Goal: Task Accomplishment & Management: Complete application form

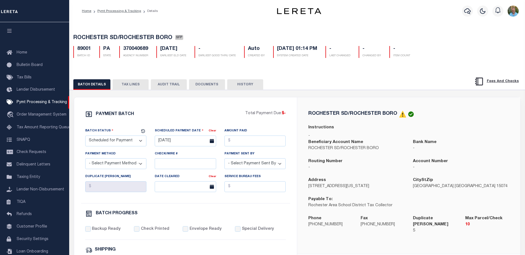
select select "SFP"
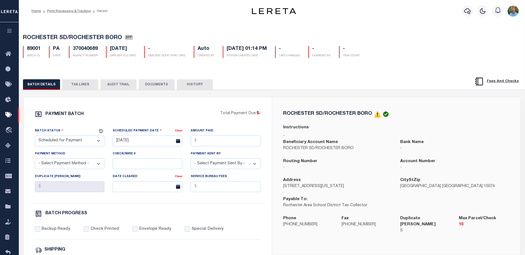
click at [12, 32] on icon "button" at bounding box center [9, 30] width 6 height 5
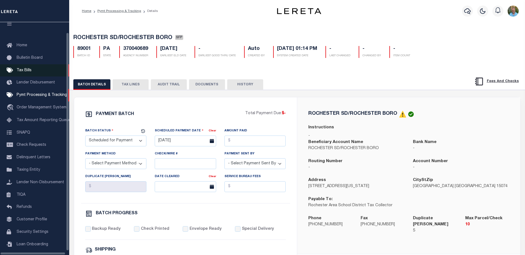
scroll to position [15, 0]
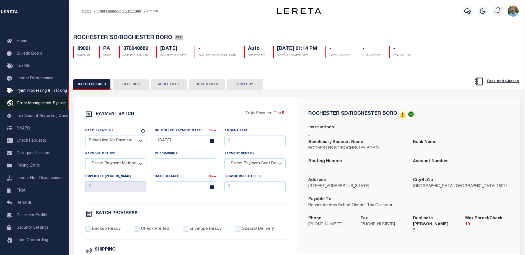
click at [30, 101] on span "Order Management System" at bounding box center [42, 103] width 50 height 4
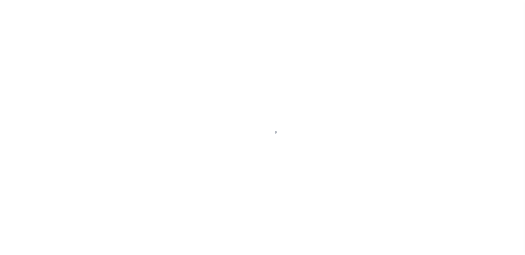
scroll to position [15, 0]
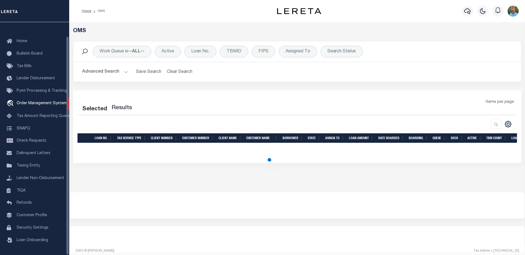
select select "200"
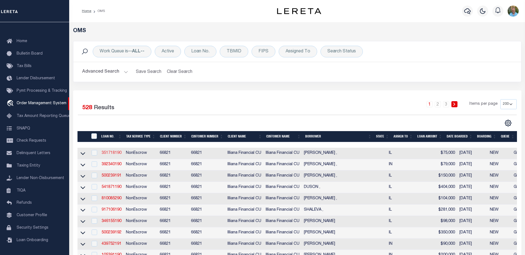
click at [114, 154] on link "351718190" at bounding box center [112, 153] width 20 height 4
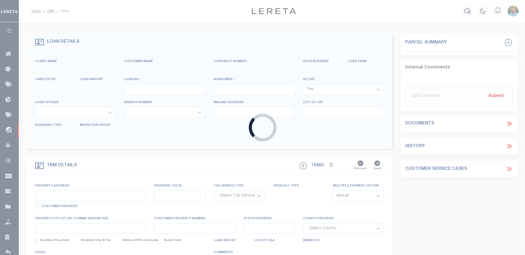
type input "351718190"
type input "MCLAURIN ,"
select select
type input "7411 S DANTE AVE"
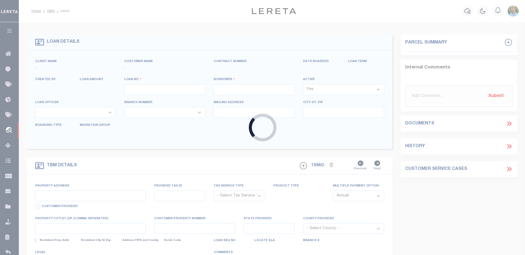
type input "CHICAGO IL 60619"
select select
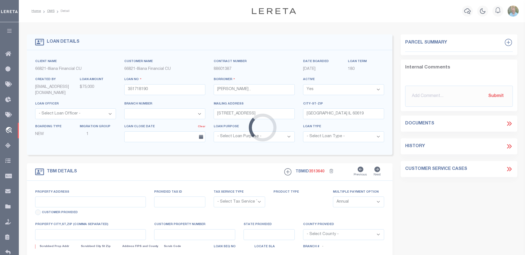
type input "7411 S DANTE AVE"
radio input "true"
select select "NonEscrow"
select select
type input "CHICAGO IL 606192118"
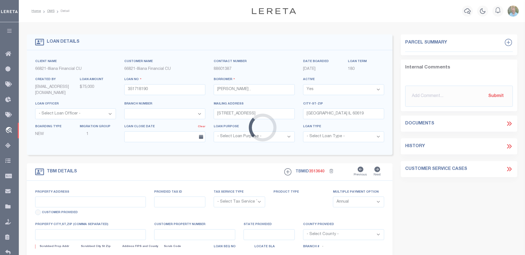
type input "351718190"
type input "IL"
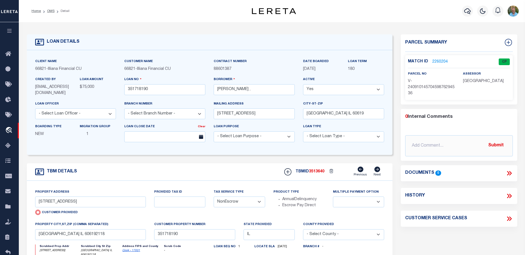
click at [342, 135] on select "- Select Loan Type - Commercial Residential" at bounding box center [343, 136] width 81 height 11
click at [277, 135] on select "- Select Loan Purpose - Church Exempt Construction to Perm Consumer Exempt Farm…" at bounding box center [254, 136] width 81 height 11
click at [287, 149] on div "Client Name 66821 - Illiana Financial CU Customer Name 66821 - Illiana Financia…" at bounding box center [210, 102] width 366 height 105
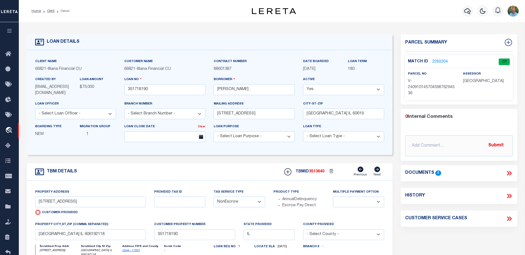
click at [323, 140] on select "- Select Loan Type - Commercial Residential" at bounding box center [343, 136] width 81 height 11
click at [284, 140] on select "- Select Loan Purpose - Church Exempt Construction to Perm Consumer Exempt Farm…" at bounding box center [254, 136] width 81 height 11
click at [313, 149] on div "Client Name 66821 - Illiana Financial CU Customer Name 66821 - Illiana Financia…" at bounding box center [210, 102] width 366 height 105
click at [12, 30] on icon "button" at bounding box center [9, 30] width 6 height 5
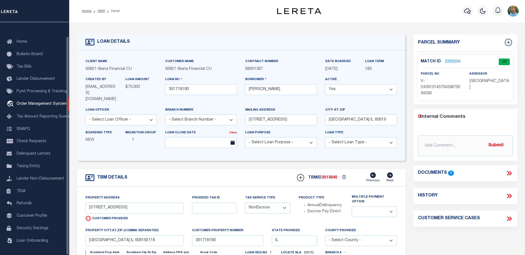
scroll to position [15, 0]
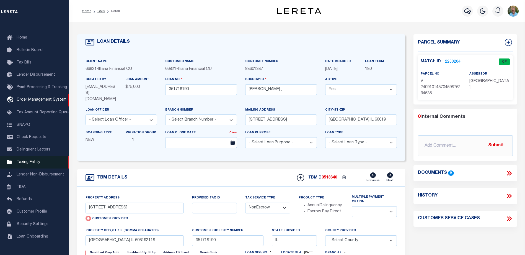
click at [25, 163] on span "Taxing Entity" at bounding box center [29, 162] width 24 height 4
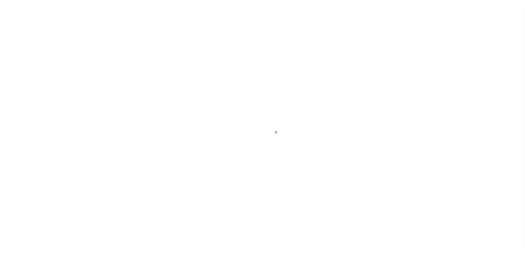
scroll to position [15, 0]
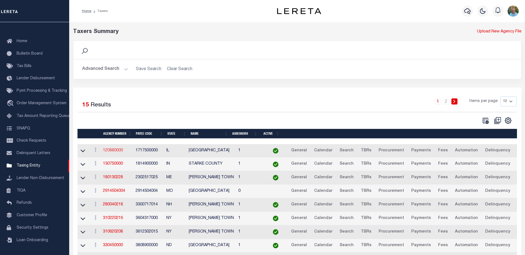
click at [110, 151] on link "120880000" at bounding box center [113, 150] width 20 height 4
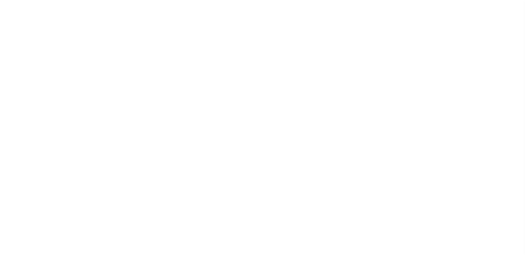
select select
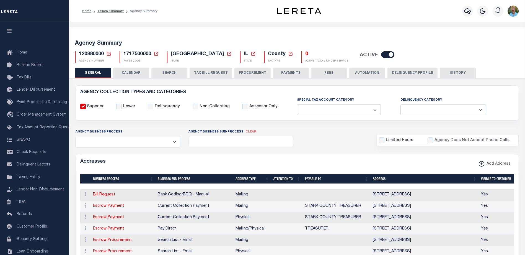
click at [282, 73] on button "PAYMENTS" at bounding box center [291, 73] width 36 height 11
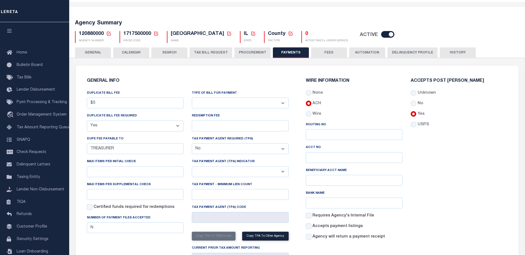
scroll to position [6, 0]
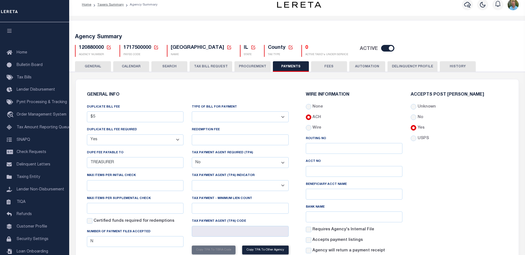
click at [200, 67] on button "TAX BILL REQUEST" at bounding box center [211, 66] width 43 height 11
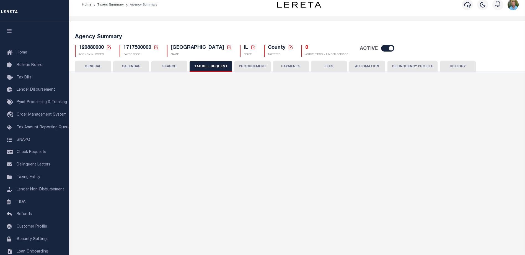
select select "27"
checkbox input "false"
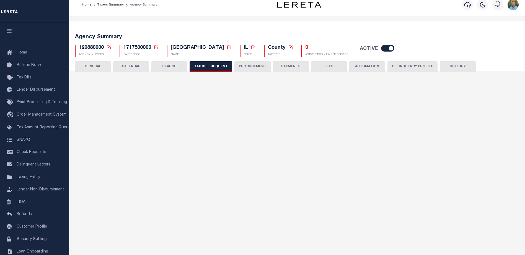
select select "22"
select select "false"
select select
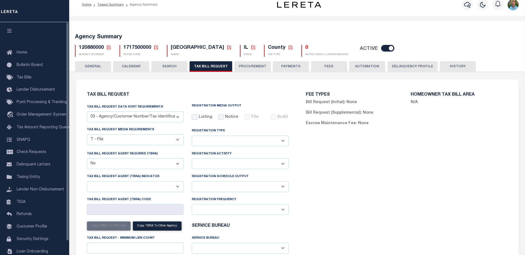
drag, startPoint x: 114, startPoint y: 5, endPoint x: 112, endPoint y: 10, distance: 5.6
click at [114, 5] on link "Taxers Summary" at bounding box center [110, 4] width 26 height 3
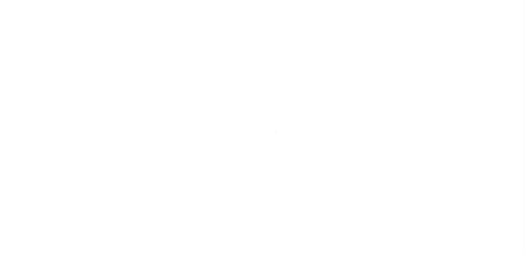
select select "NY"
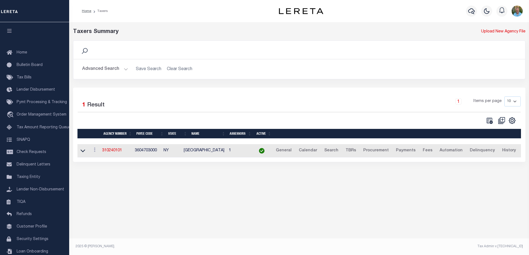
click at [102, 66] on button "Advanced Search" at bounding box center [105, 69] width 46 height 11
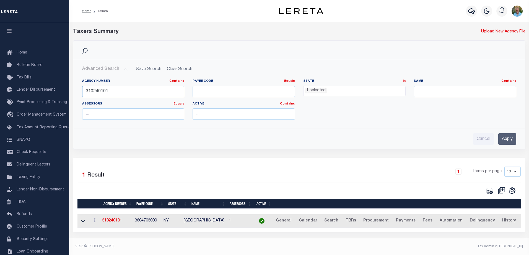
drag, startPoint x: 130, startPoint y: 92, endPoint x: 71, endPoint y: 91, distance: 59.3
click at [71, 91] on div "Search Advanced Search Save Search Clear Search tblPayees_dynamictable_____Defa…" at bounding box center [299, 98] width 461 height 117
drag, startPoint x: 367, startPoint y: 91, endPoint x: 365, endPoint y: 93, distance: 3.0
click at [367, 91] on ul "1 selected" at bounding box center [355, 89] width 102 height 7
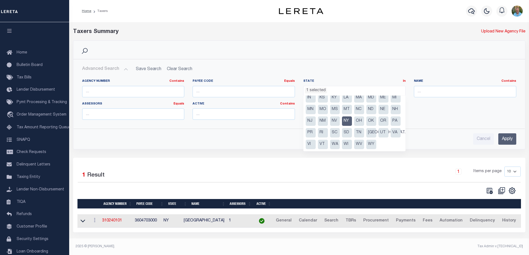
scroll to position [32, 0]
click at [342, 126] on li "NY" at bounding box center [347, 120] width 10 height 9
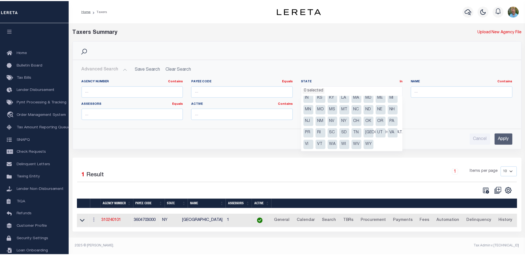
scroll to position [174, 0]
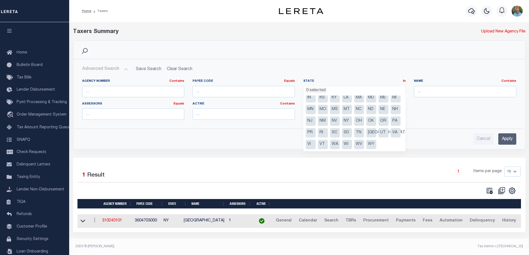
click at [316, 117] on li "NJ" at bounding box center [311, 120] width 10 height 9
select select "NJ"
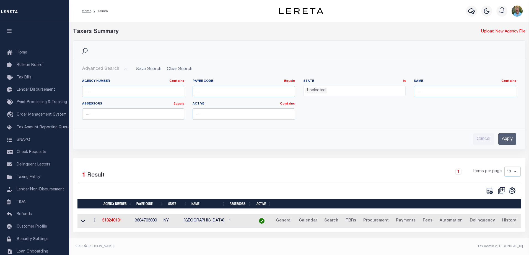
click at [514, 140] on input "Apply" at bounding box center [508, 138] width 18 height 11
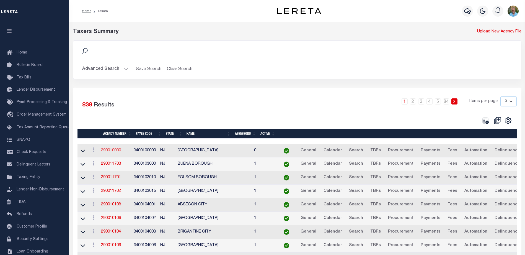
click at [117, 152] on link "290010000" at bounding box center [111, 150] width 20 height 4
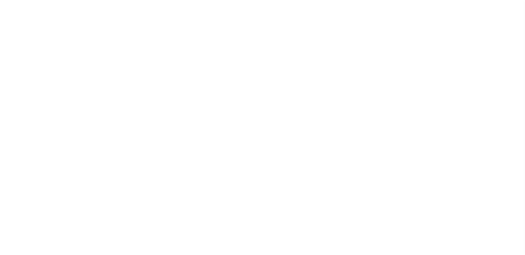
select select
checkbox input "false"
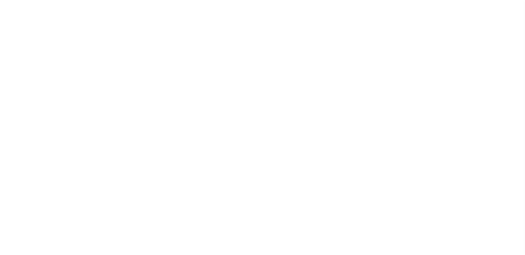
checkbox input "false"
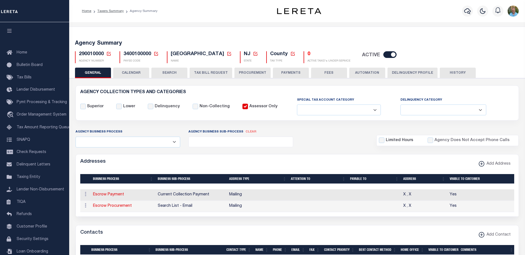
click at [215, 72] on button "TAX BILL REQUEST" at bounding box center [211, 73] width 43 height 11
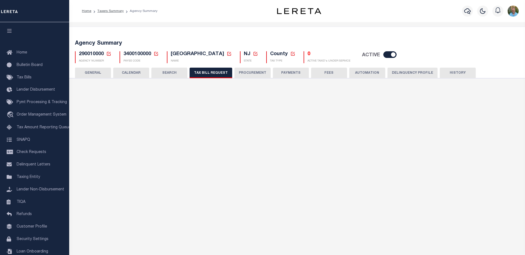
select select "27"
checkbox input "false"
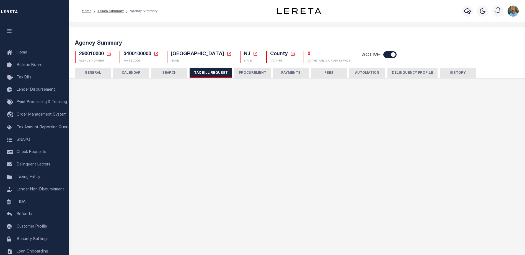
select select "20"
select select "true"
select select "13"
type input "597"
select select
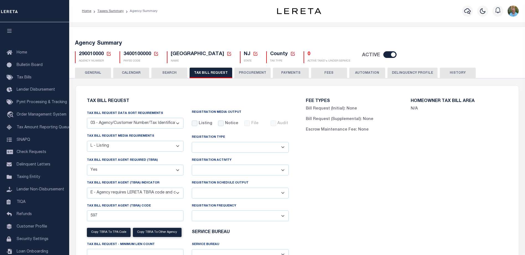
click at [264, 74] on button "PROCUREMENT" at bounding box center [253, 73] width 36 height 11
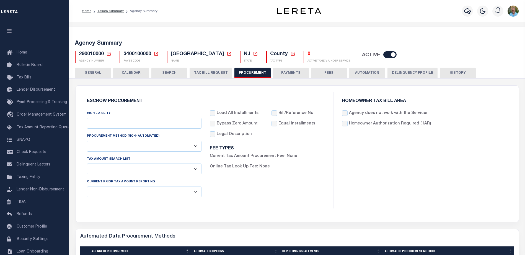
type input "$15,000"
select select "1"
select select "4"
click at [230, 182] on div "Load All Installments Bypass Zero Amount" at bounding box center [267, 155] width 123 height 91
click at [197, 170] on select "01 - Agency/Tax Identification Number (Including TRA) 02 - Agency/Lien Descript…" at bounding box center [144, 168] width 115 height 11
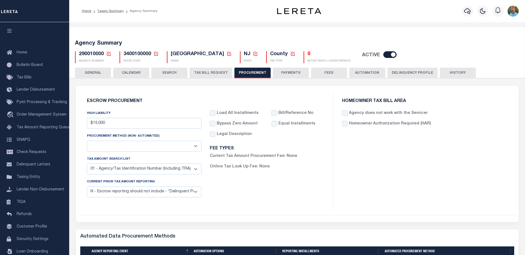
click at [197, 170] on select "01 - Agency/Tax Identification Number (Including TRA) 02 - Agency/Lien Descript…" at bounding box center [144, 168] width 115 height 11
click at [274, 189] on div "Load All Installments Bypass Zero Amount" at bounding box center [267, 155] width 123 height 91
